Goal: Information Seeking & Learning: Learn about a topic

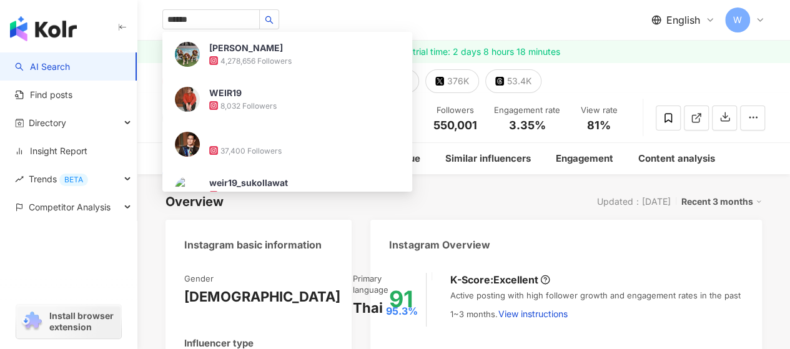
click at [185, 47] on img at bounding box center [187, 54] width 25 height 25
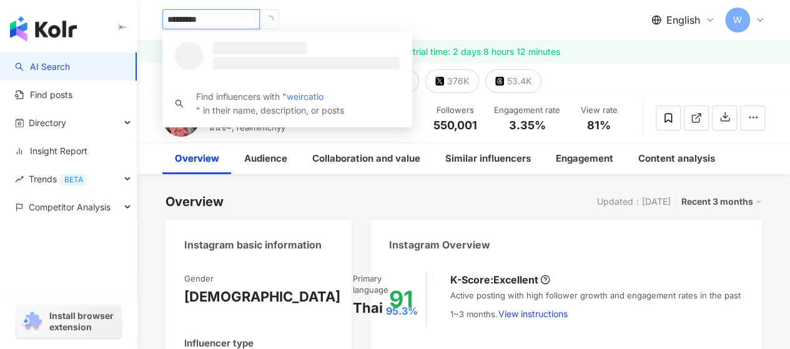
type input "**********"
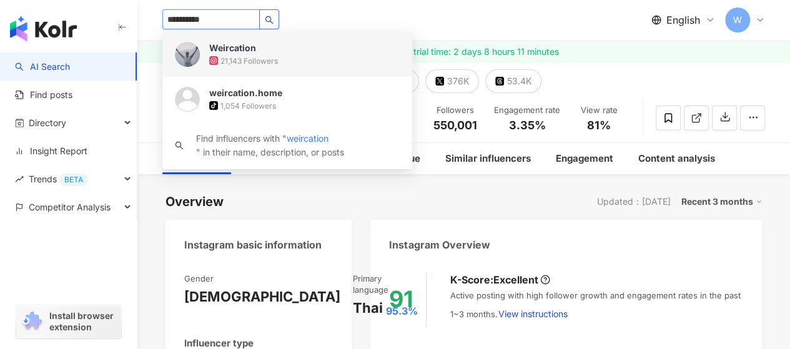
click at [273, 21] on icon "search" at bounding box center [269, 20] width 9 height 9
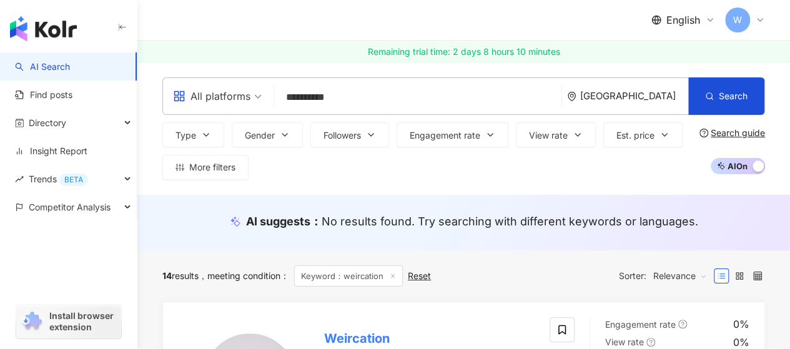
click at [236, 91] on div "All platforms" at bounding box center [211, 96] width 77 height 20
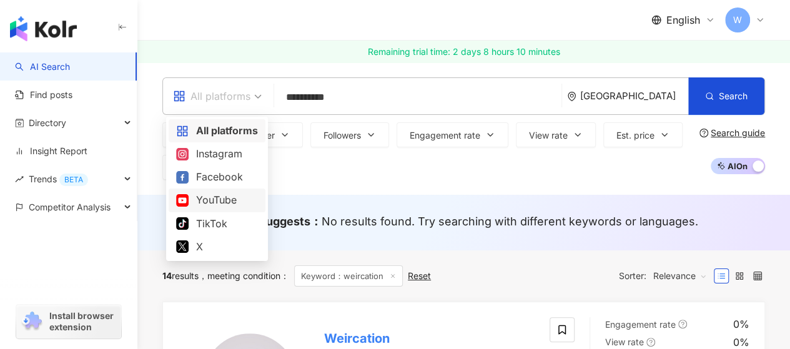
click at [212, 198] on div "YouTube" at bounding box center [217, 200] width 82 height 16
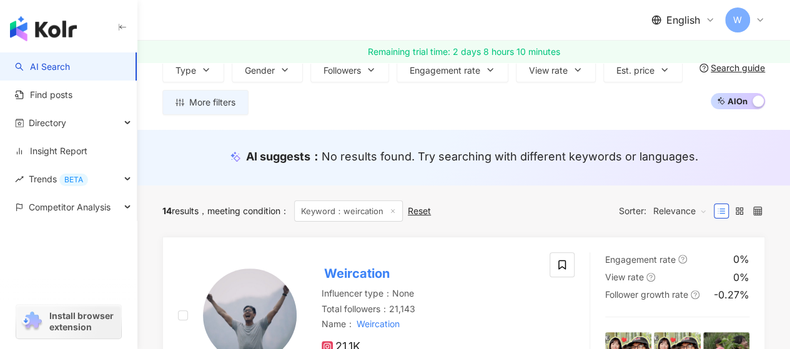
scroll to position [62, 0]
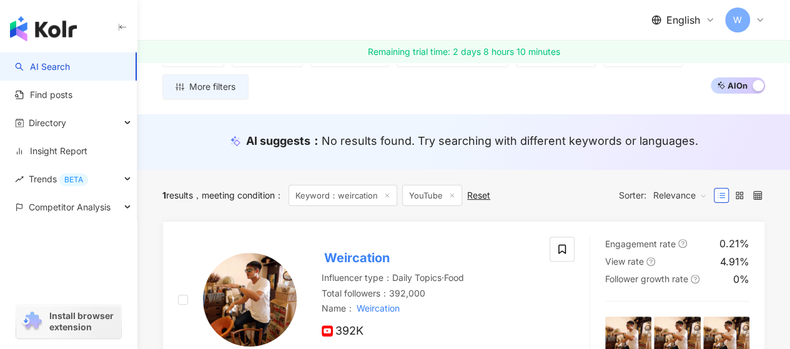
scroll to position [125, 0]
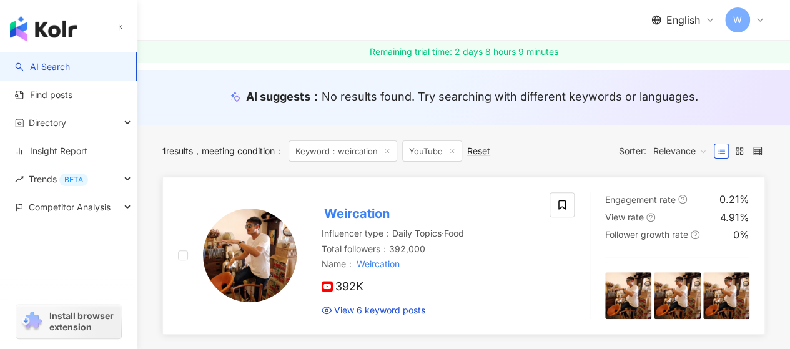
click at [358, 215] on mark "Weircation" at bounding box center [356, 213] width 71 height 20
click at [271, 238] on img at bounding box center [250, 255] width 94 height 94
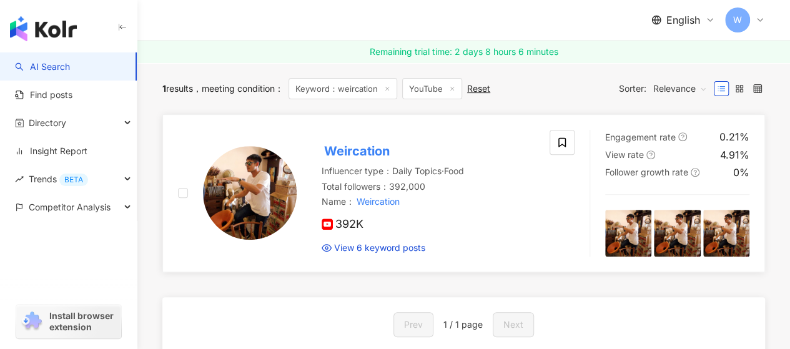
scroll to position [0, 0]
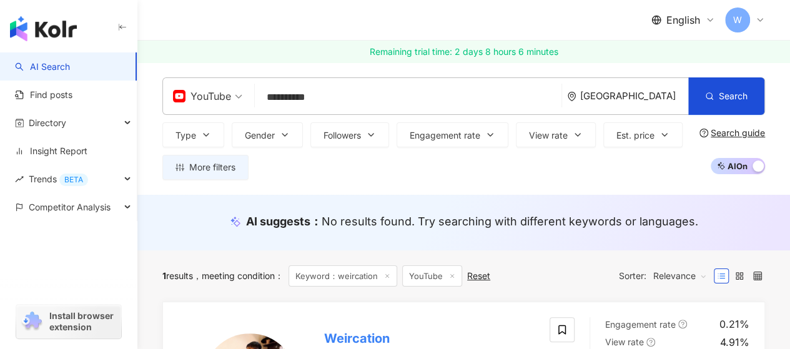
click at [238, 95] on span "YouTube" at bounding box center [207, 96] width 69 height 20
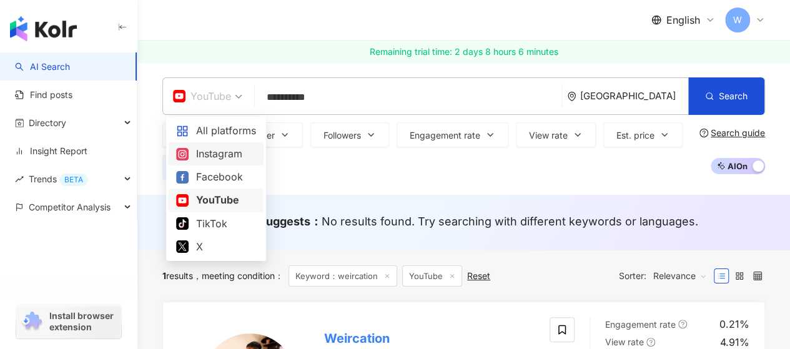
click at [233, 154] on div "Instagram" at bounding box center [216, 154] width 80 height 16
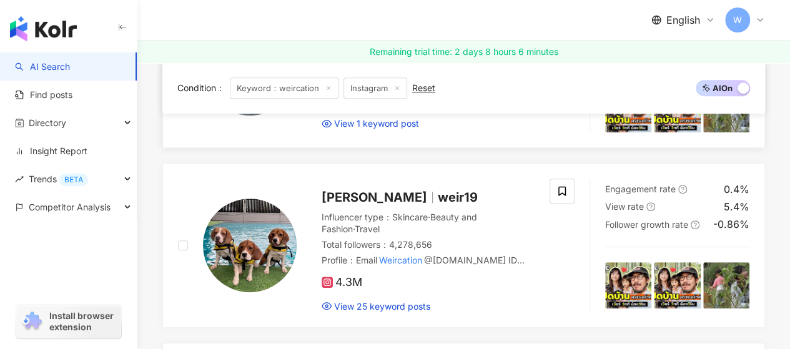
scroll to position [312, 0]
click at [380, 197] on span "[PERSON_NAME]" at bounding box center [373, 196] width 105 height 15
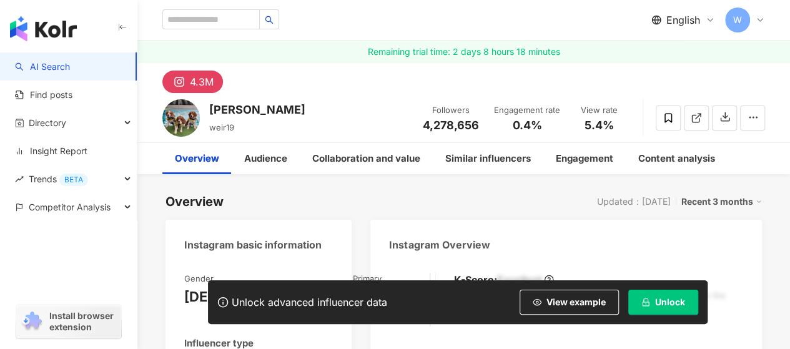
click at [662, 307] on button "Unlock" at bounding box center [663, 302] width 70 height 25
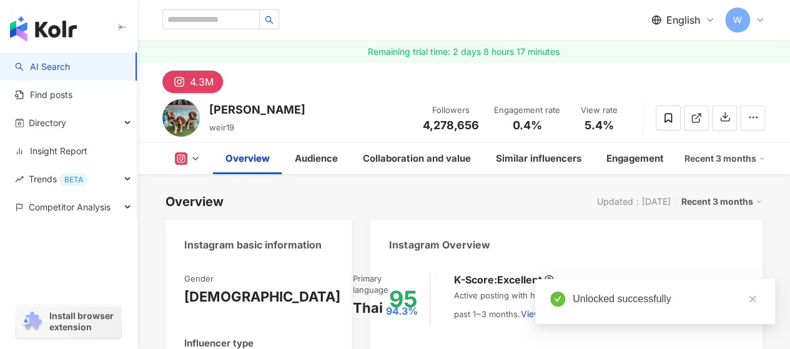
scroll to position [250, 0]
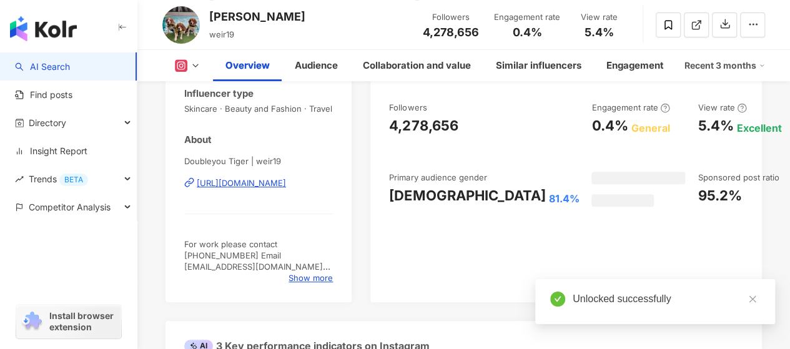
click at [227, 17] on div "[PERSON_NAME]" at bounding box center [257, 17] width 96 height 16
click at [252, 21] on div "[PERSON_NAME]" at bounding box center [257, 17] width 96 height 16
click at [215, 22] on div "[PERSON_NAME]" at bounding box center [257, 17] width 96 height 16
click at [442, 110] on div "Followers" at bounding box center [484, 107] width 190 height 11
click at [437, 112] on div "Followers" at bounding box center [484, 107] width 190 height 11
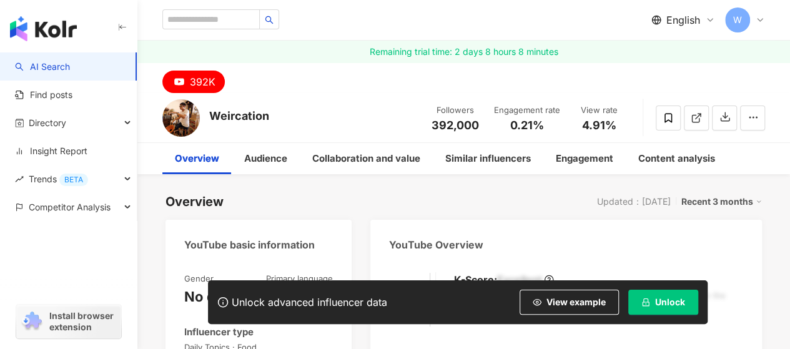
click at [683, 299] on span "Unlock" at bounding box center [670, 302] width 30 height 10
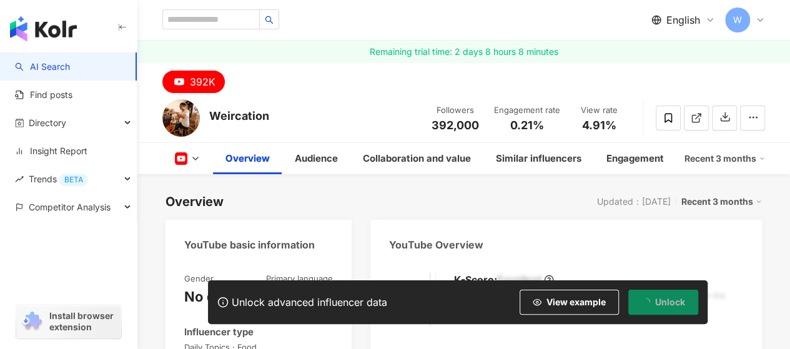
scroll to position [250, 0]
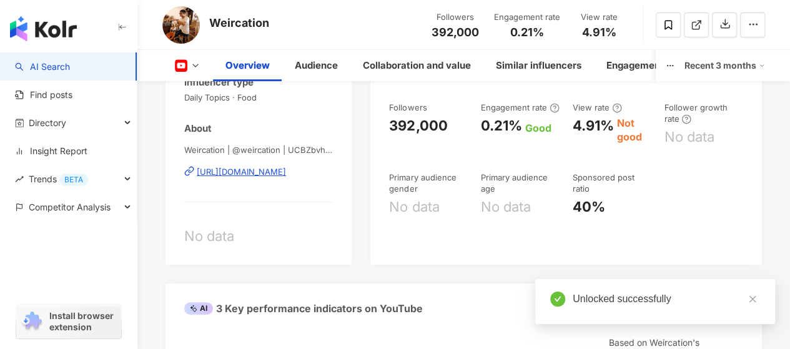
scroll to position [312, 0]
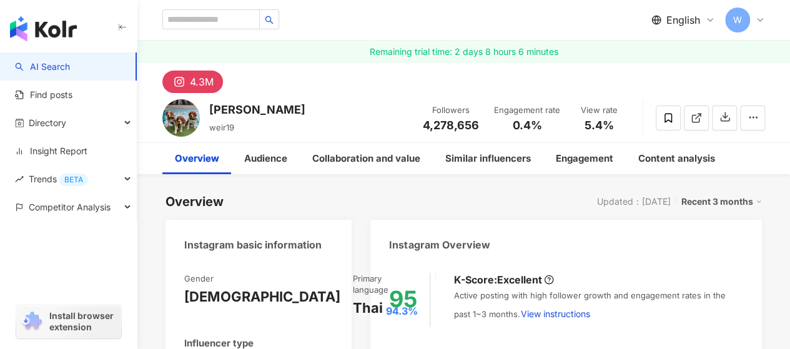
scroll to position [187, 0]
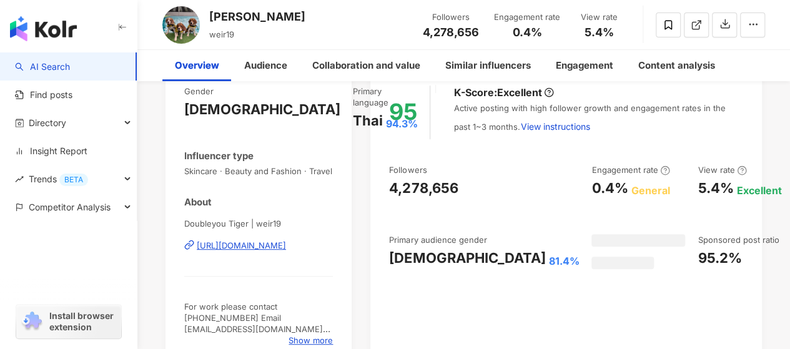
click at [470, 258] on div "[DEMOGRAPHIC_DATA] 81.4%" at bounding box center [484, 257] width 190 height 19
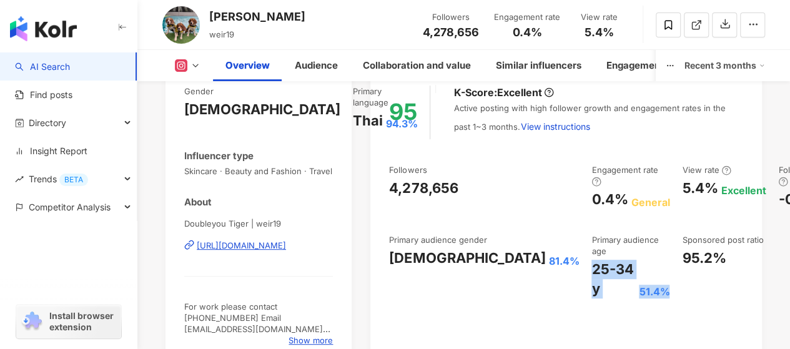
drag, startPoint x: 539, startPoint y: 267, endPoint x: 561, endPoint y: 281, distance: 26.7
click at [591, 281] on div "25-34 y 51.4%" at bounding box center [630, 279] width 78 height 39
